Goal: Navigation & Orientation: Find specific page/section

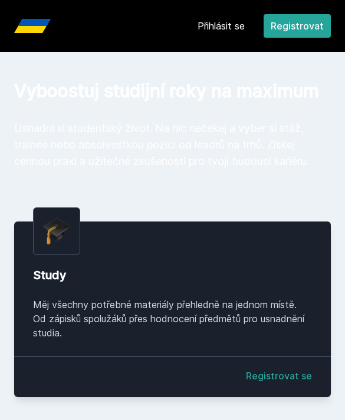
click at [224, 22] on link "Přihlásit se" at bounding box center [220, 26] width 47 height 14
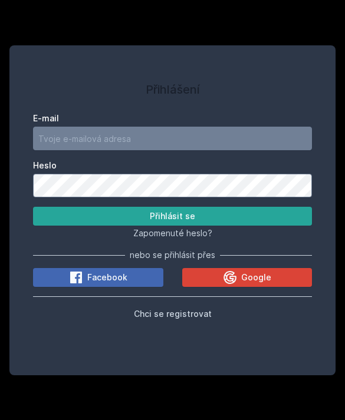
click at [121, 283] on span "Facebook" at bounding box center [107, 278] width 40 height 12
click at [257, 283] on span "Google" at bounding box center [256, 278] width 30 height 12
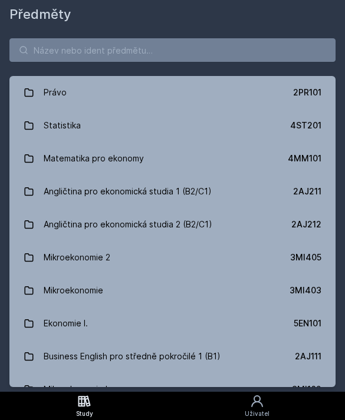
click at [204, 35] on div "Právo 2PR101 Statistika 4ST201 Matematika pro ekonomy 4MM101 Angličtina pro eko…" at bounding box center [172, 213] width 345 height 358
click at [150, 48] on input "search" at bounding box center [172, 50] width 326 height 24
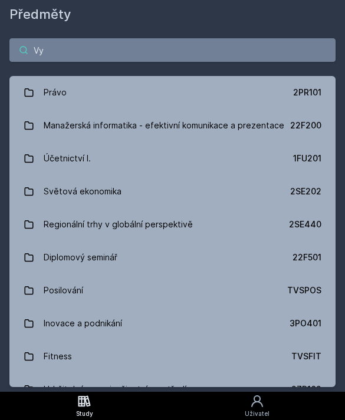
type input "Vyu"
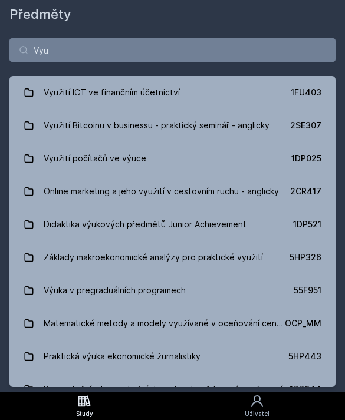
click at [200, 94] on link "Využití ICT ve finančním účetnictví 1FU403" at bounding box center [172, 92] width 326 height 33
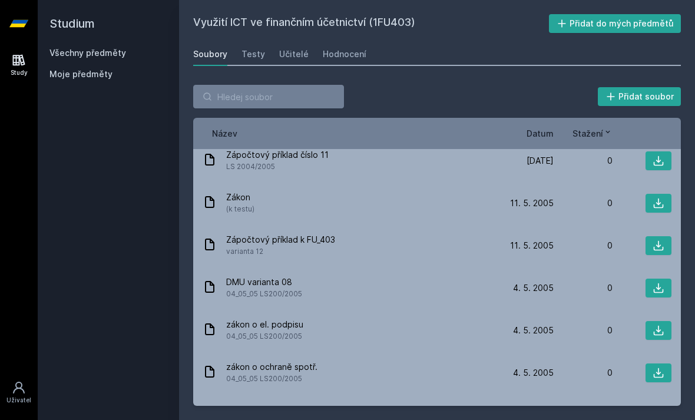
scroll to position [1692, 0]
